Goal: Navigation & Orientation: Find specific page/section

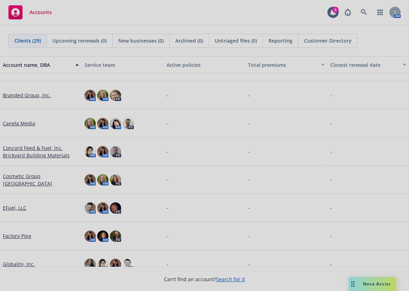
scroll to position [32, 0]
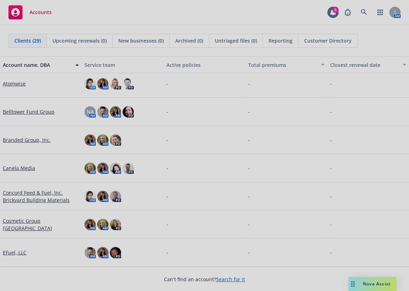
click at [45, 112] on div at bounding box center [204, 145] width 409 height 291
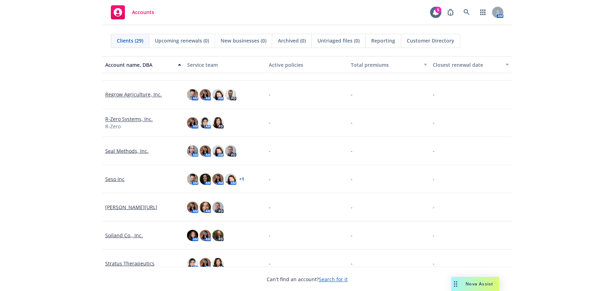
scroll to position [511, 0]
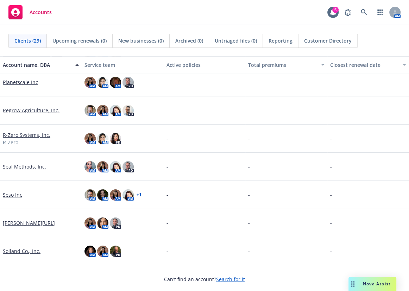
click at [38, 113] on link "Regrow Agriculture, Inc." at bounding box center [31, 110] width 57 height 7
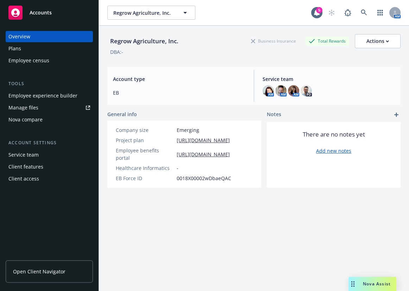
click at [72, 98] on div "Employee experience builder" at bounding box center [42, 95] width 69 height 11
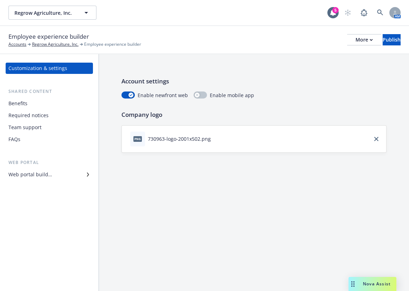
click at [46, 108] on div "Benefits" at bounding box center [49, 103] width 82 height 11
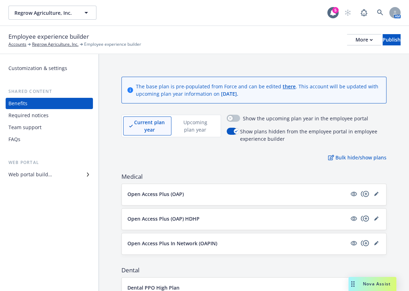
click at [46, 115] on div "Required notices" at bounding box center [28, 115] width 40 height 11
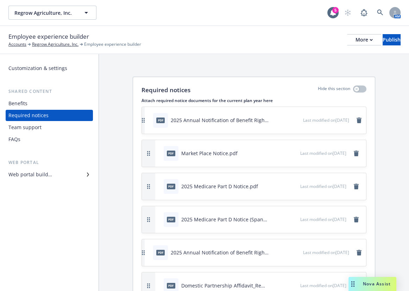
click at [49, 124] on div "Team support" at bounding box center [49, 127] width 82 height 11
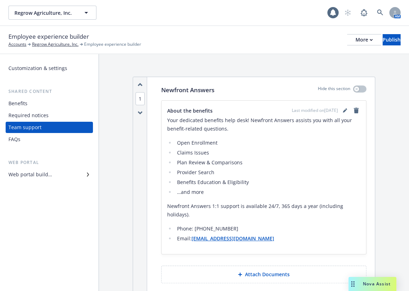
click at [47, 137] on div "FAQs" at bounding box center [49, 139] width 82 height 11
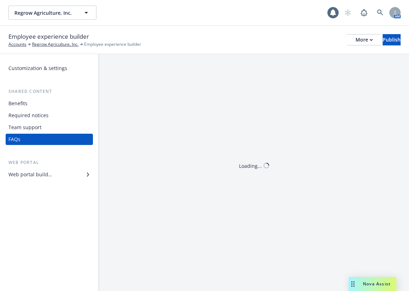
click at [49, 174] on div "Web portal builder" at bounding box center [30, 174] width 44 height 11
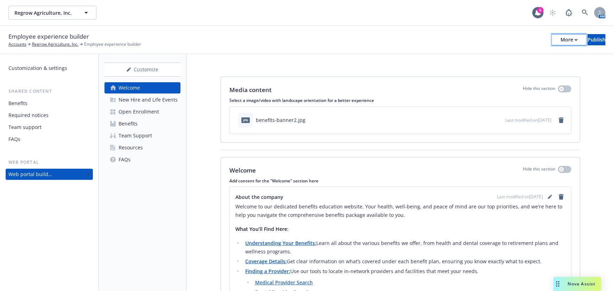
click at [408, 41] on button "More" at bounding box center [569, 39] width 34 height 11
click at [175, 96] on div "New Hire and Life Events" at bounding box center [147, 99] width 59 height 11
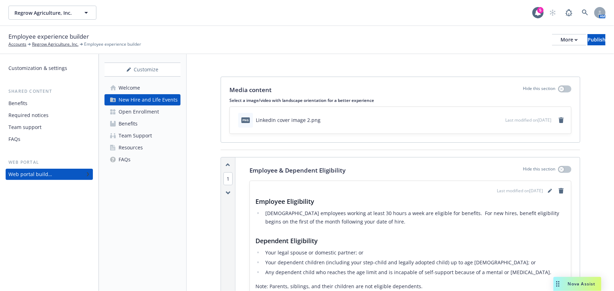
click at [172, 106] on link "Open Enrollment" at bounding box center [142, 111] width 76 height 11
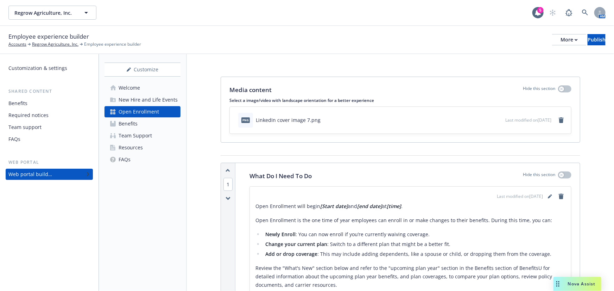
click at [90, 177] on link "Web portal builder" at bounding box center [49, 174] width 87 height 11
